Goal: Task Accomplishment & Management: Use online tool/utility

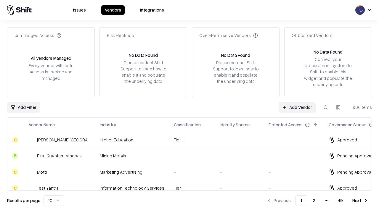
click at [297, 107] on link "Add Vendor" at bounding box center [296, 107] width 37 height 11
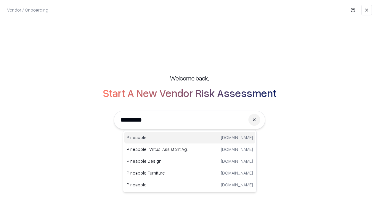
click at [190, 138] on div "Pineapple pineappleenergy.com" at bounding box center [189, 138] width 131 height 12
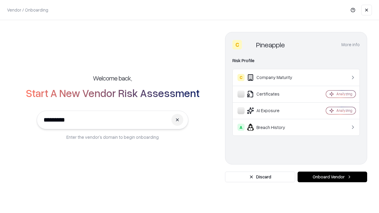
type input "*********"
click at [332, 177] on button "Onboard Vendor" at bounding box center [331, 177] width 69 height 11
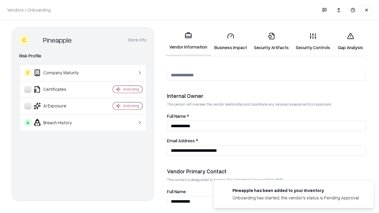
scroll to position [306, 0]
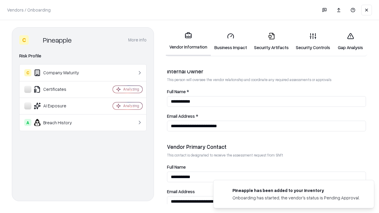
click at [230, 41] on link "Business Impact" at bounding box center [231, 42] width 40 height 28
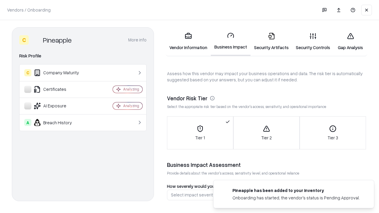
click at [271, 41] on link "Security Artifacts" at bounding box center [271, 42] width 42 height 28
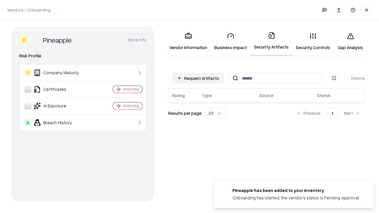
click at [198, 78] on button "Request Artifacts" at bounding box center [197, 78] width 51 height 11
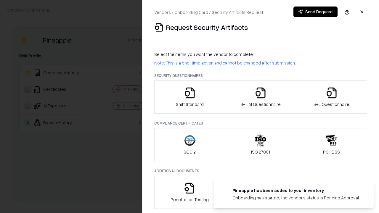
click at [189, 97] on icon "button" at bounding box center [190, 93] width 12 height 12
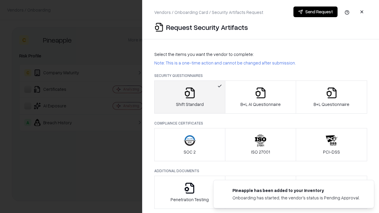
click at [315, 12] on button "Send Request" at bounding box center [315, 12] width 44 height 11
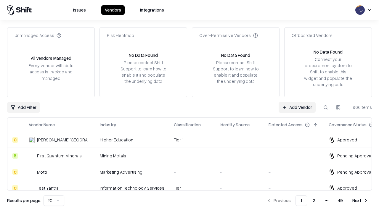
click at [325, 107] on button at bounding box center [325, 107] width 11 height 11
type input "*********"
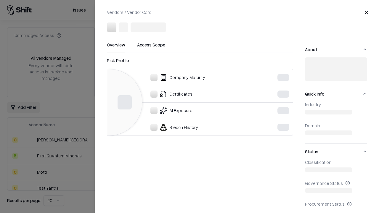
scroll to position [82, 0]
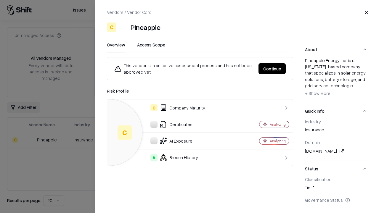
click at [272, 69] on button "Continue" at bounding box center [271, 68] width 27 height 11
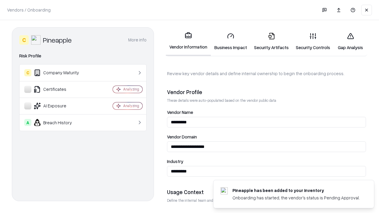
click at [271, 41] on link "Security Artifacts" at bounding box center [271, 42] width 42 height 28
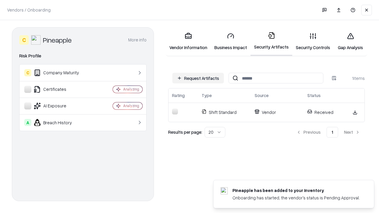
click at [313, 41] on link "Security Controls" at bounding box center [312, 42] width 41 height 28
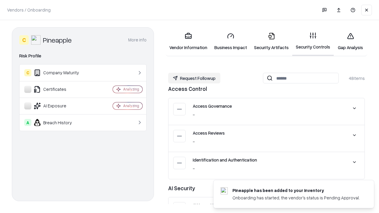
click at [194, 78] on button "Request Followup" at bounding box center [194, 78] width 52 height 11
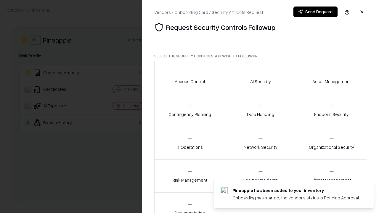
click at [189, 77] on div "Access Control" at bounding box center [189, 77] width 30 height 14
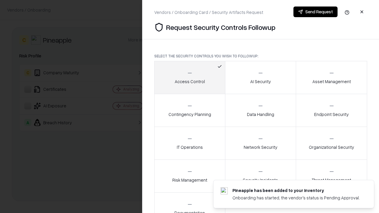
click at [315, 12] on button "Send Request" at bounding box center [315, 12] width 44 height 11
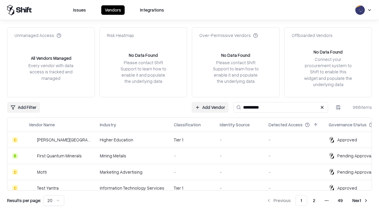
type input "*********"
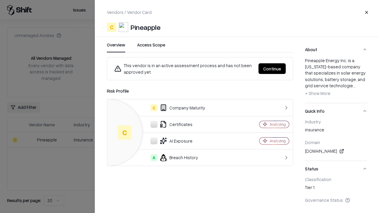
click at [272, 69] on button "Continue" at bounding box center [271, 68] width 27 height 11
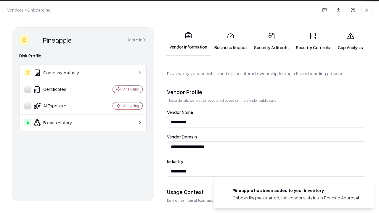
click at [350, 41] on link "Gap Analysis" at bounding box center [349, 42] width 33 height 28
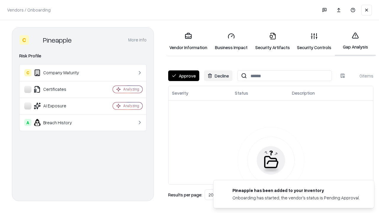
click at [183, 76] on button "Approve" at bounding box center [183, 75] width 31 height 11
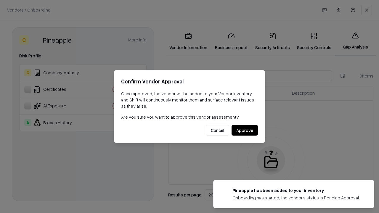
click at [244, 130] on button "Approve" at bounding box center [244, 130] width 26 height 11
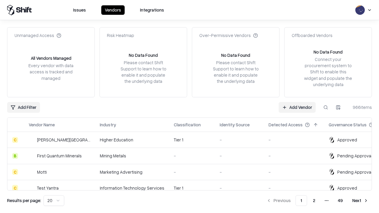
type input "*********"
click at [297, 107] on link "Add Vendor" at bounding box center [296, 107] width 37 height 11
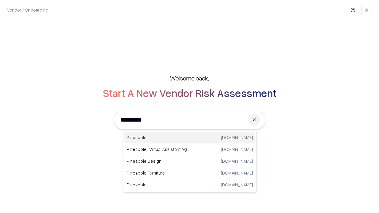
click at [190, 138] on div "Pineapple pineappleenergy.com" at bounding box center [189, 138] width 131 height 12
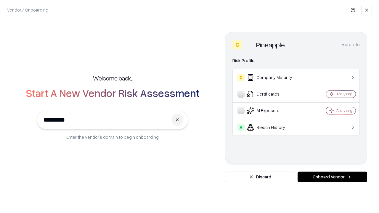
type input "*********"
click at [332, 177] on button "Onboard Vendor" at bounding box center [331, 177] width 69 height 11
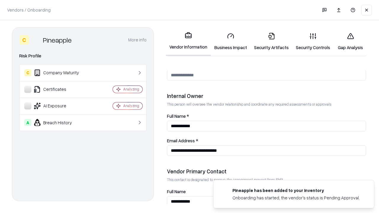
scroll to position [306, 0]
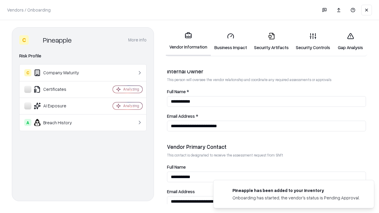
click at [350, 41] on link "Gap Analysis" at bounding box center [349, 42] width 33 height 28
